Goal: Use online tool/utility: Utilize a website feature to perform a specific function

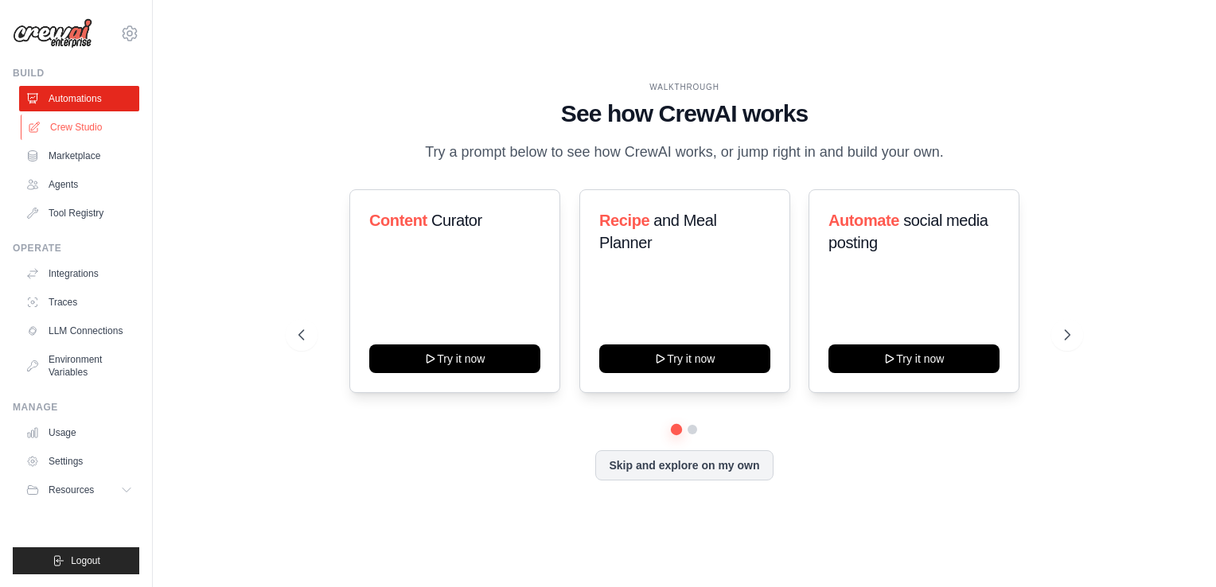
click at [85, 126] on link "Crew Studio" at bounding box center [81, 127] width 120 height 25
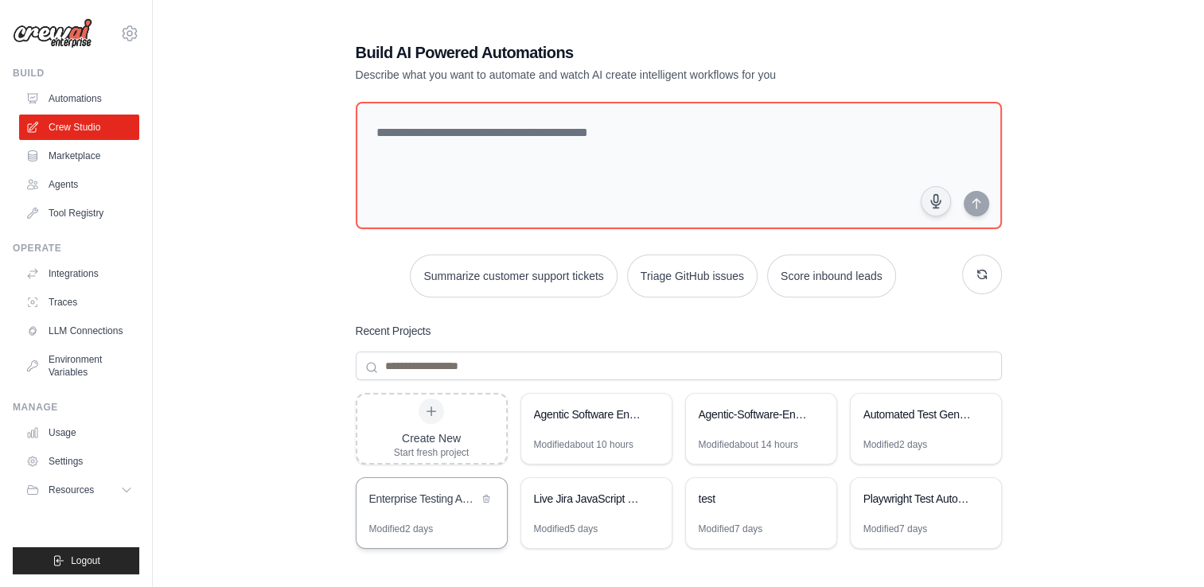
click at [438, 495] on div "Enterprise Testing Automation Platform" at bounding box center [423, 499] width 109 height 16
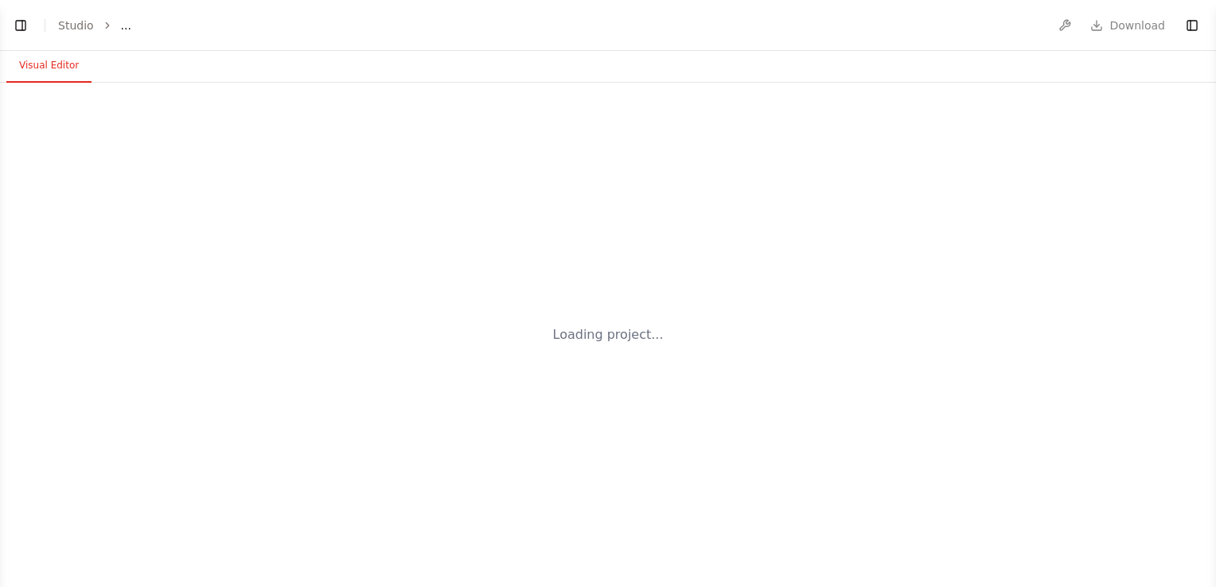
select select "****"
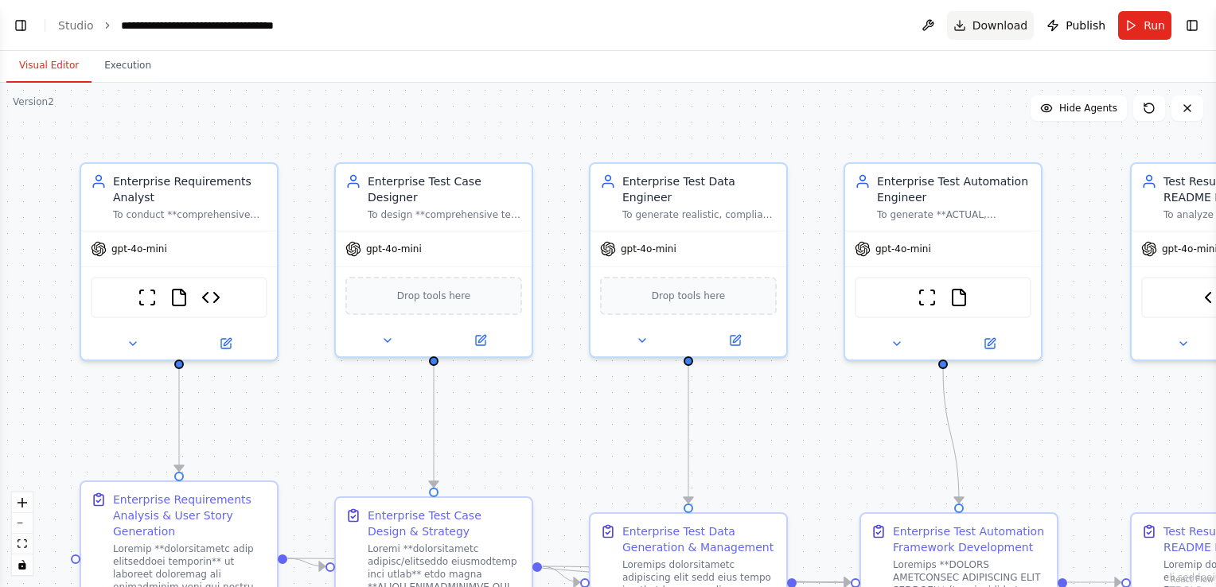
scroll to position [54842, 0]
click at [25, 541] on icon "fit view" at bounding box center [23, 543] width 10 height 9
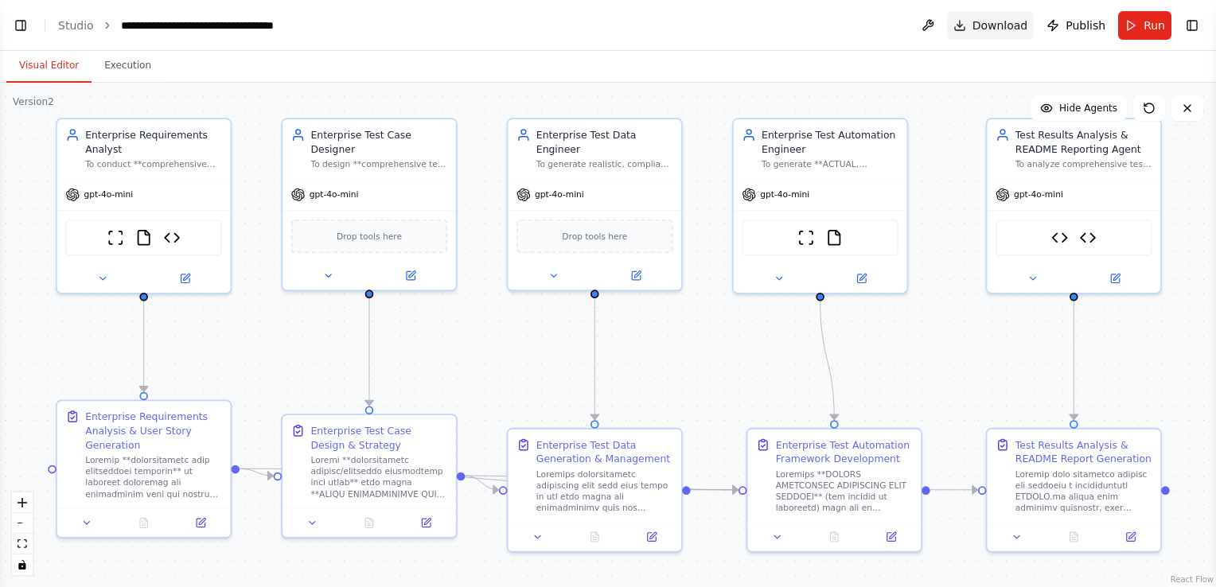
click at [990, 29] on span "Download" at bounding box center [1000, 26] width 56 height 16
click at [73, 25] on link "Studio" at bounding box center [76, 25] width 36 height 13
